Goal: Complete application form

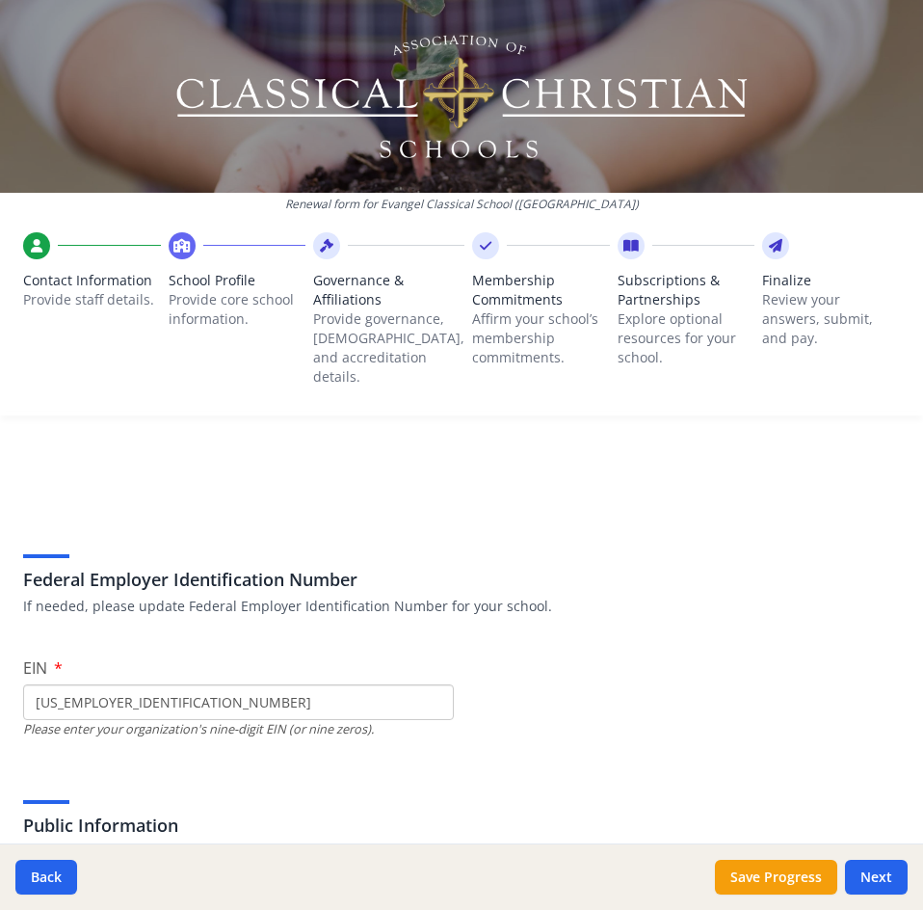
scroll to position [1158, 0]
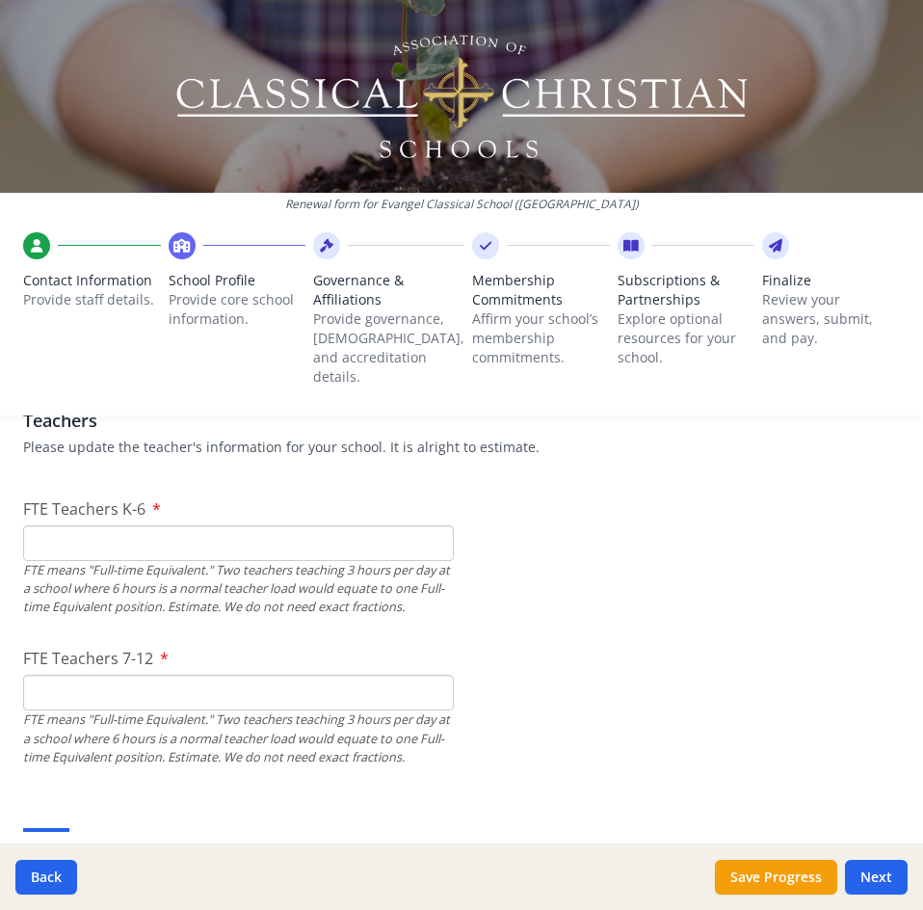
click at [252, 526] on input "FTE Teachers K-6" at bounding box center [238, 543] width 431 height 36
click at [145, 687] on input "FTE Teachers 7-12" at bounding box center [238, 692] width 431 height 36
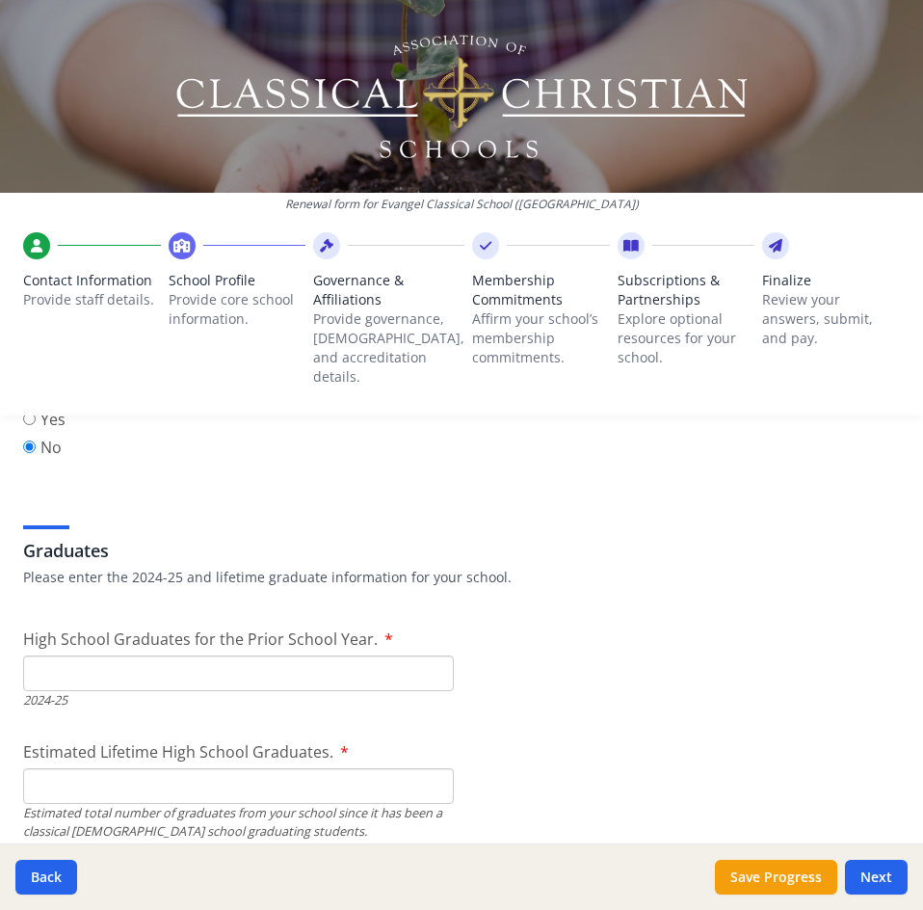
scroll to position [2693, 0]
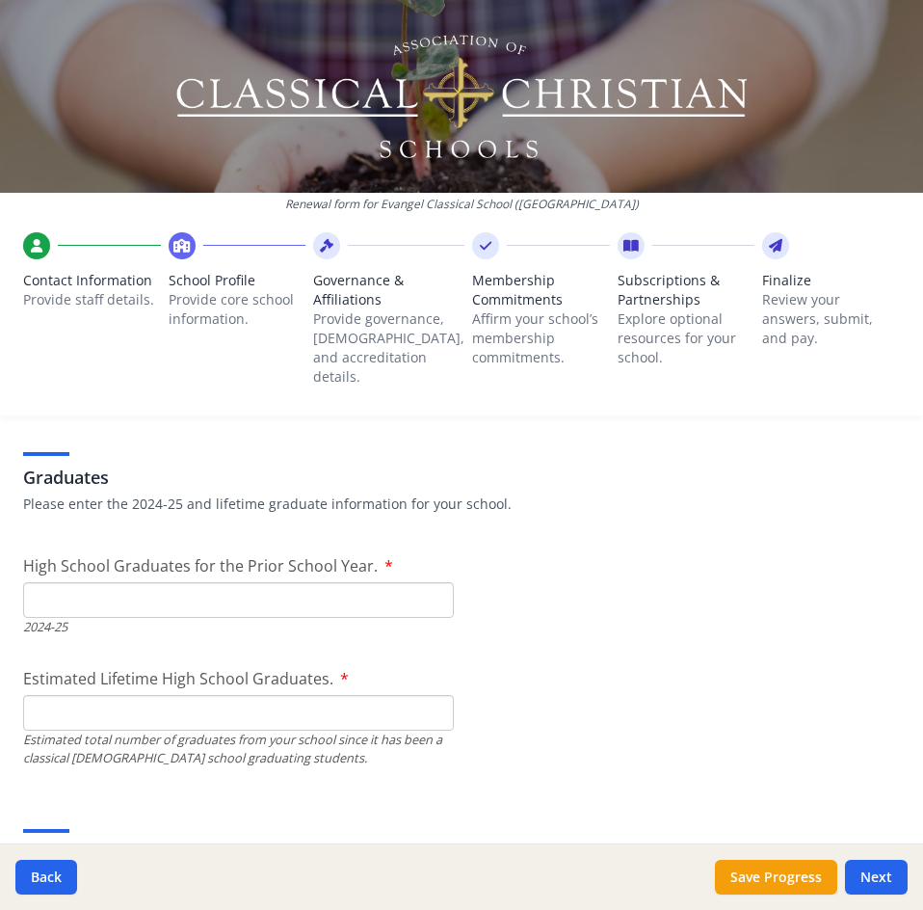
click at [261, 594] on input "High School Graduates for the Prior School Year." at bounding box center [238, 600] width 431 height 36
click at [283, 704] on input "Estimated Lifetime High School Graduates." at bounding box center [238, 713] width 431 height 36
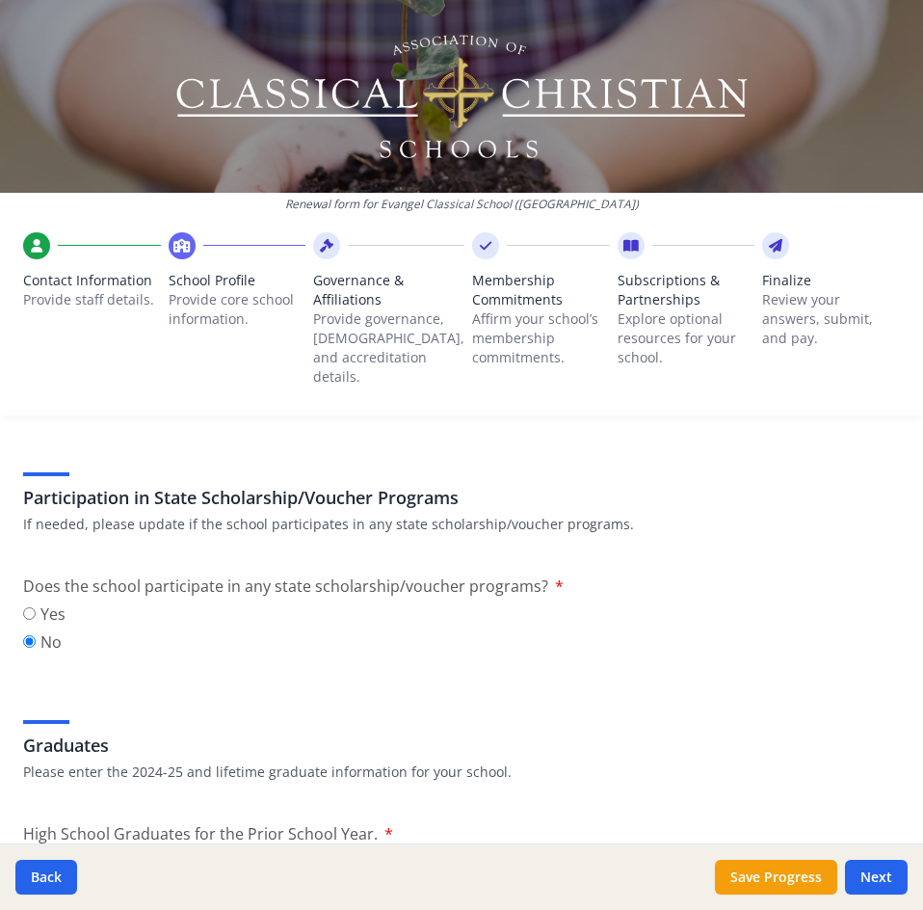
scroll to position [2409, 0]
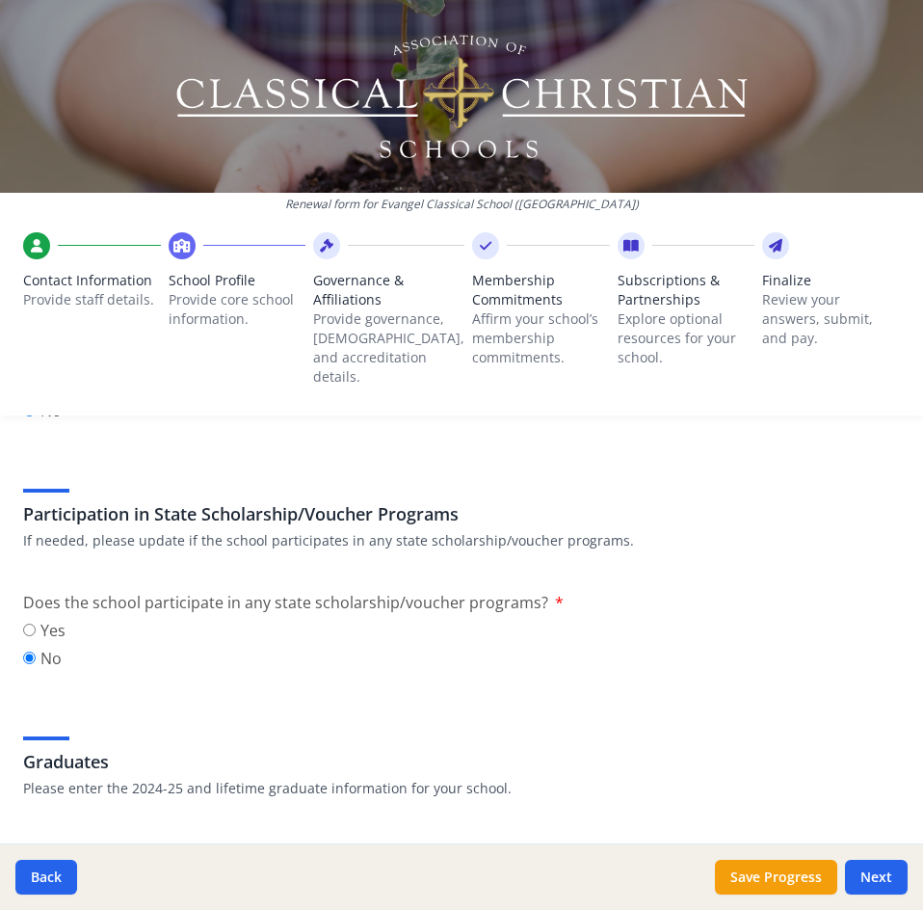
click at [210, 654] on div "Yes No" at bounding box center [461, 647] width 877 height 56
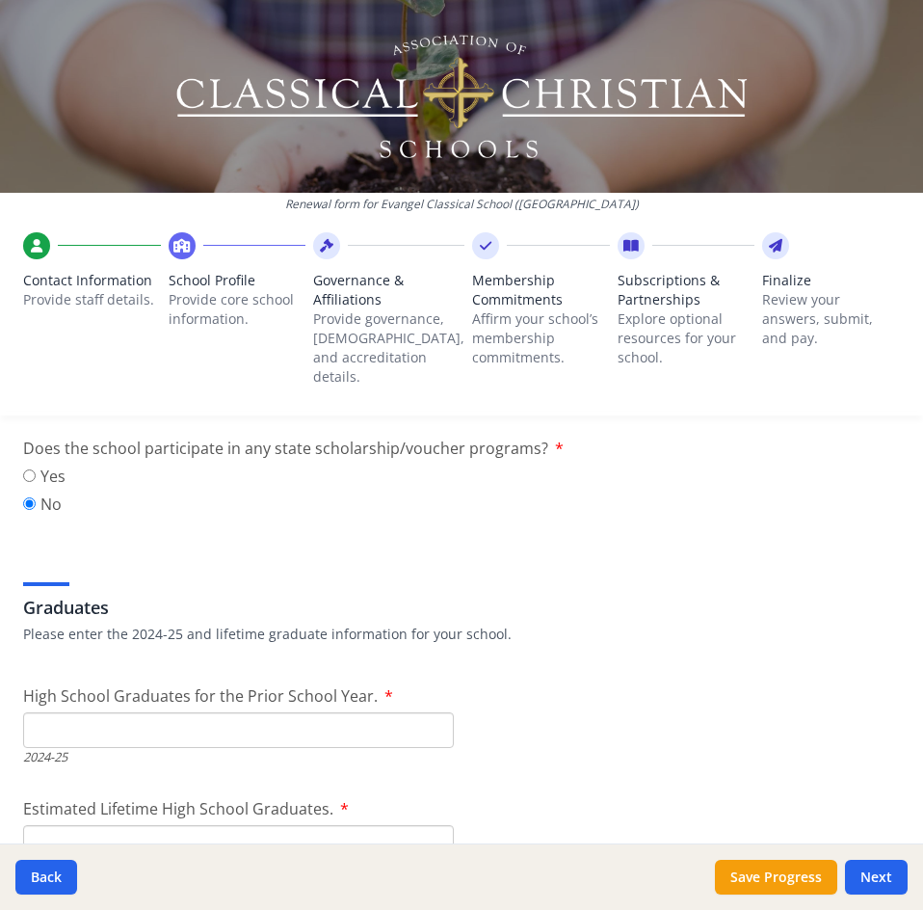
scroll to position [2612, 0]
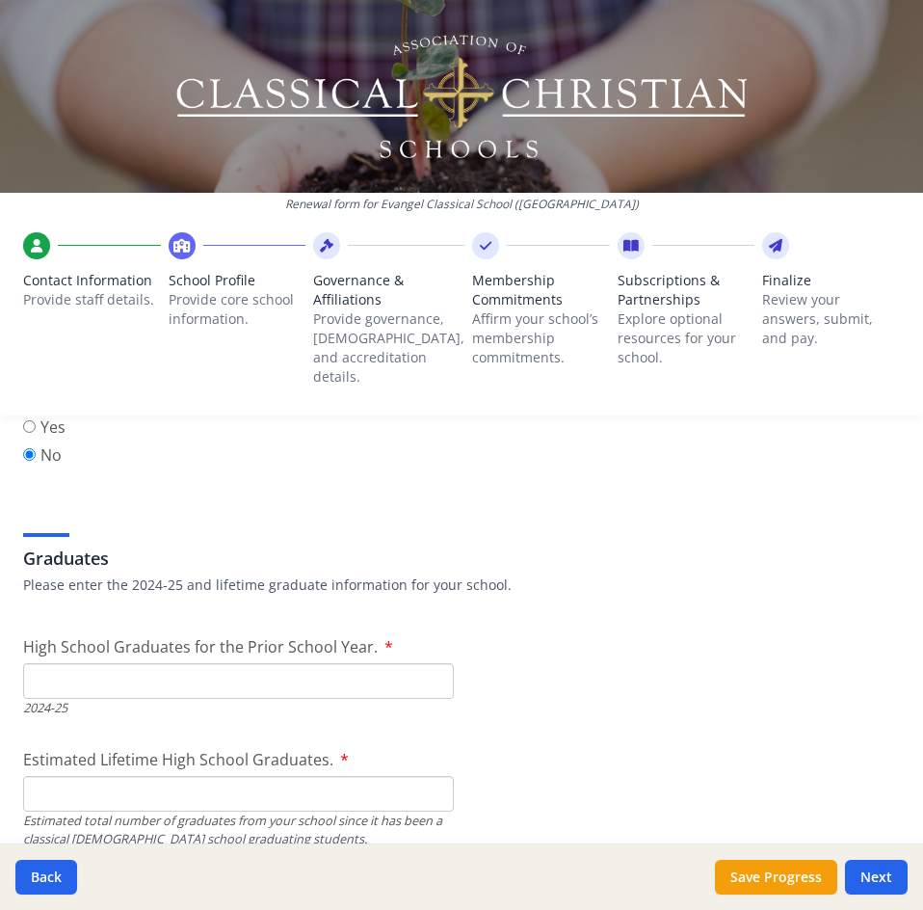
click at [159, 665] on input "High School Graduates for the Prior School Year." at bounding box center [238, 681] width 431 height 36
type input "8"
click at [184, 776] on input "Estimated Lifetime High School Graduates." at bounding box center [238, 794] width 431 height 36
click at [172, 776] on input "Estimated Lifetime High School Graduates." at bounding box center [238, 794] width 431 height 36
type input "36"
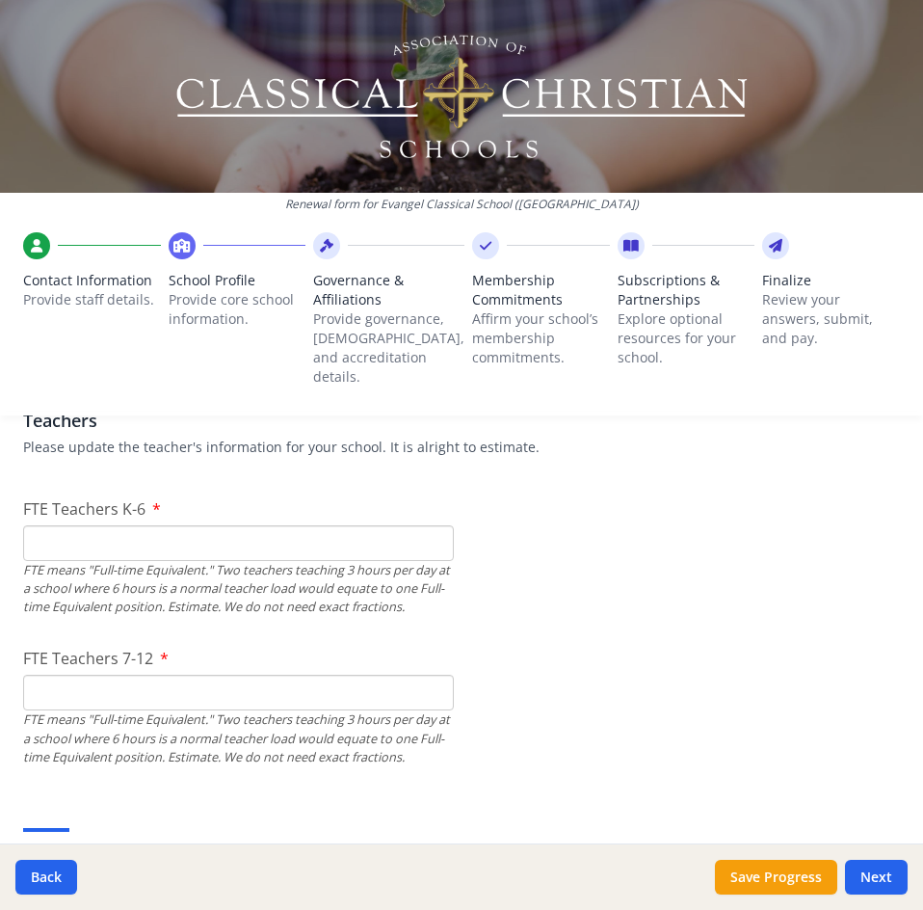
scroll to position [1118, 0]
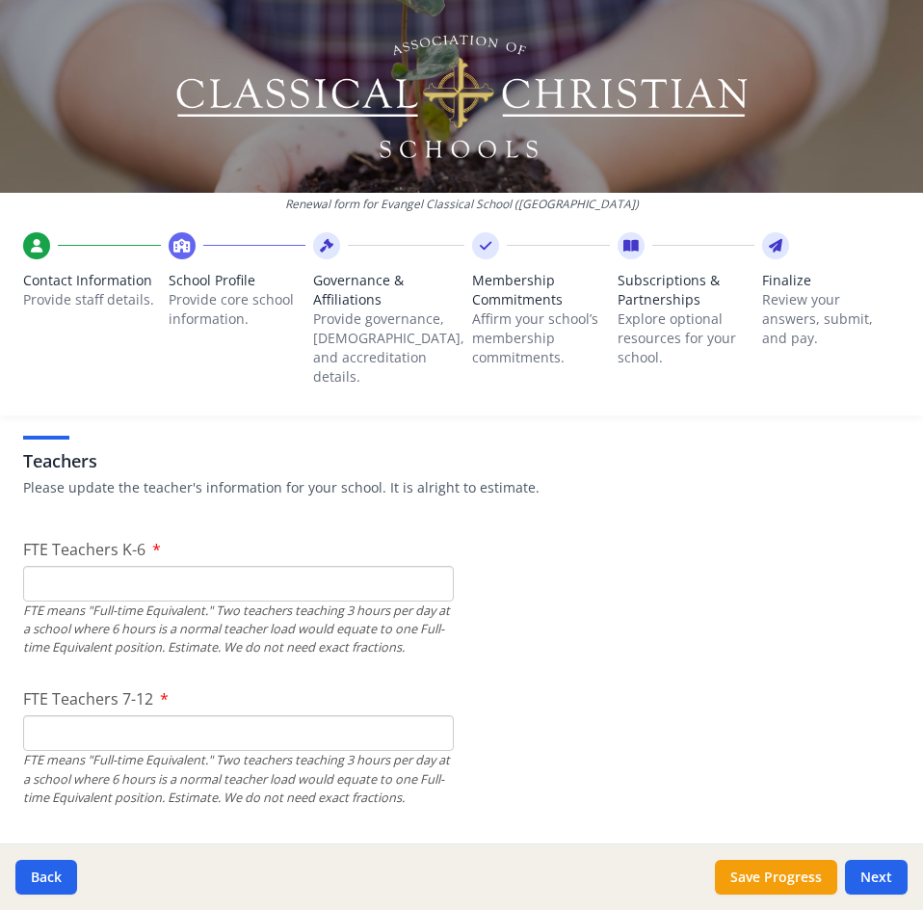
click at [102, 722] on input "FTE Teachers 7-12" at bounding box center [238, 733] width 431 height 36
click at [249, 580] on input "FTE Teachers K-6" at bounding box center [238, 584] width 431 height 36
click at [277, 566] on input "FTE Teachers K-6" at bounding box center [238, 584] width 431 height 36
click at [122, 566] on input "FTE Teachers K-6" at bounding box center [238, 584] width 431 height 36
